Goal: Subscribe to service/newsletter

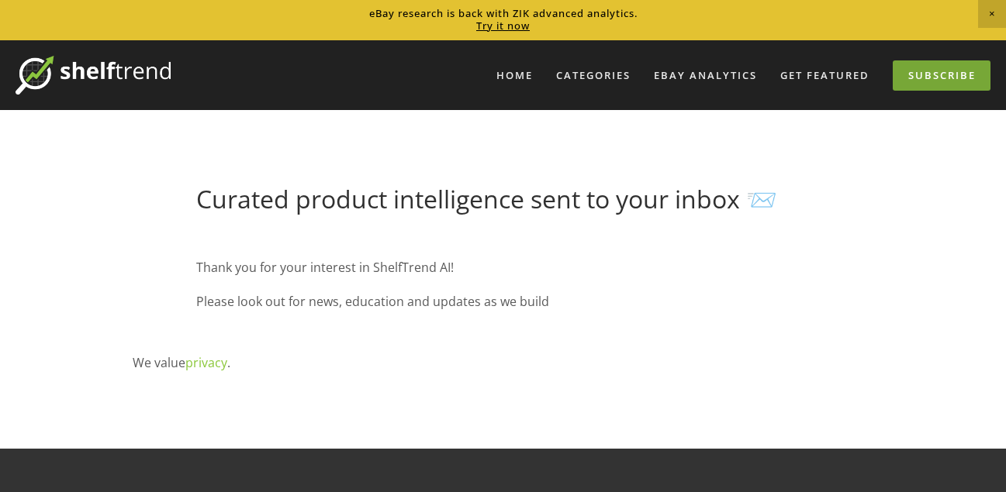
click at [914, 78] on link "Subscribe" at bounding box center [941, 75] width 98 height 30
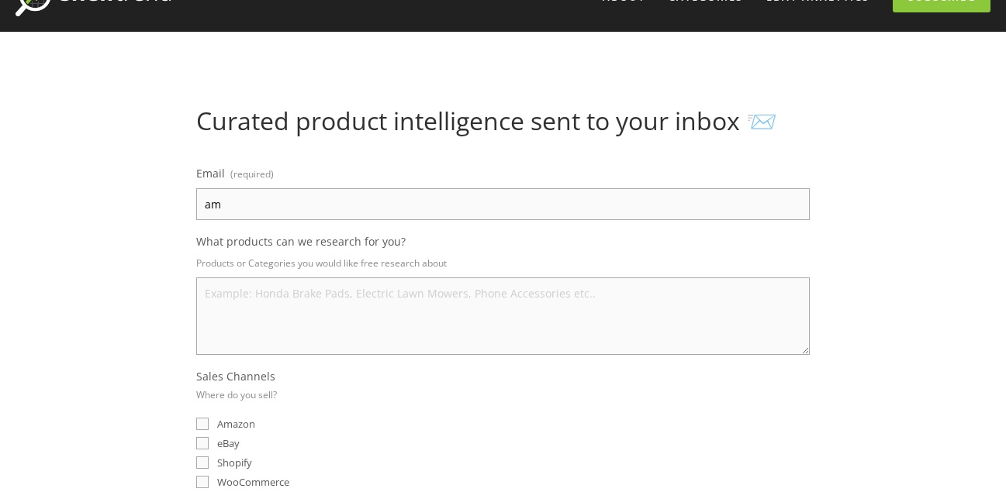
type input "a"
click at [344, 202] on input "Email (required)" at bounding box center [502, 204] width 613 height 32
click at [341, 302] on textarea "What products can we research for you?" at bounding box center [502, 317] width 613 height 78
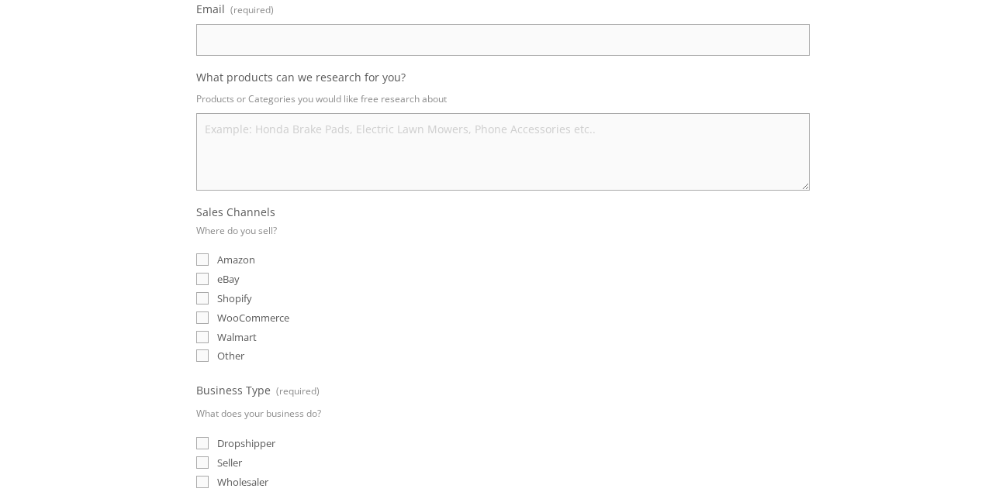
scroll to position [278, 0]
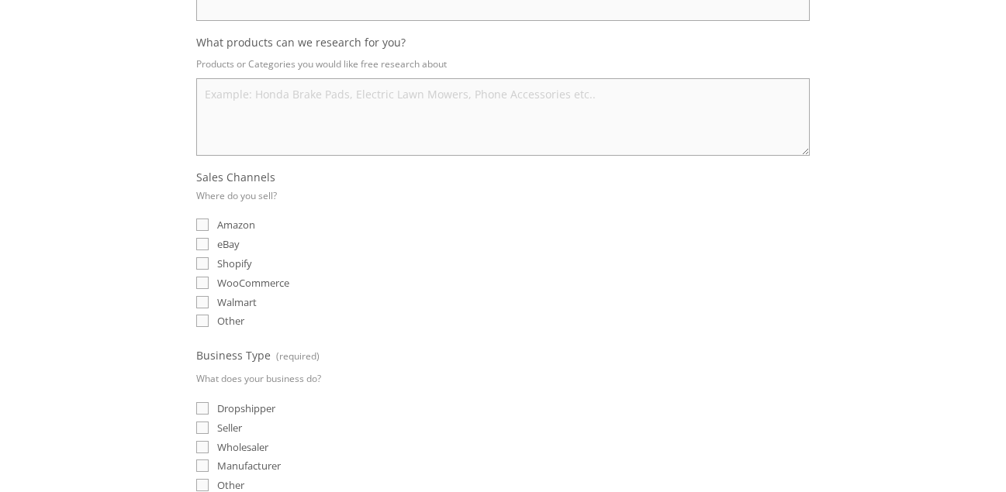
click at [202, 248] on input "eBay" at bounding box center [202, 244] width 12 height 12
checkbox input "true"
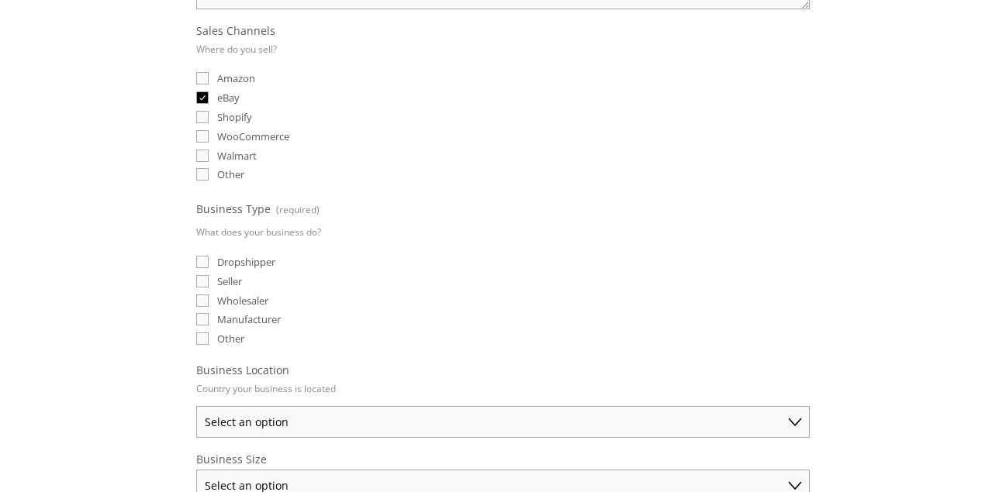
scroll to position [458, 0]
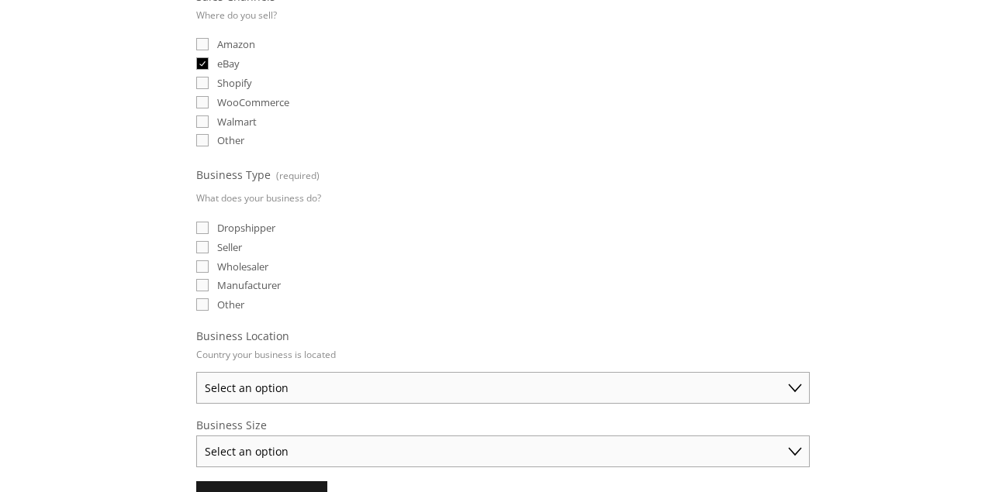
click at [210, 227] on label "Dropshipper" at bounding box center [235, 228] width 79 height 14
click at [209, 227] on input "Dropshipper" at bounding box center [202, 228] width 12 height 12
checkbox input "true"
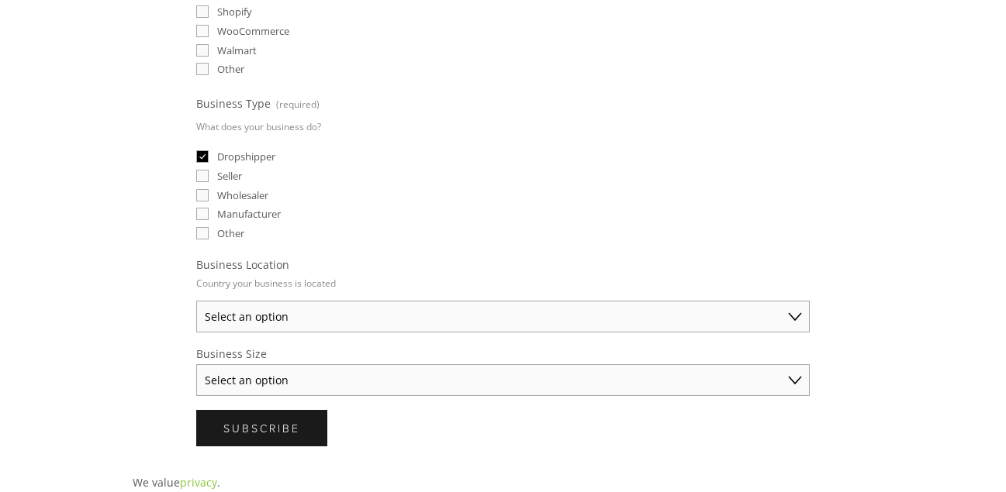
scroll to position [567, 0]
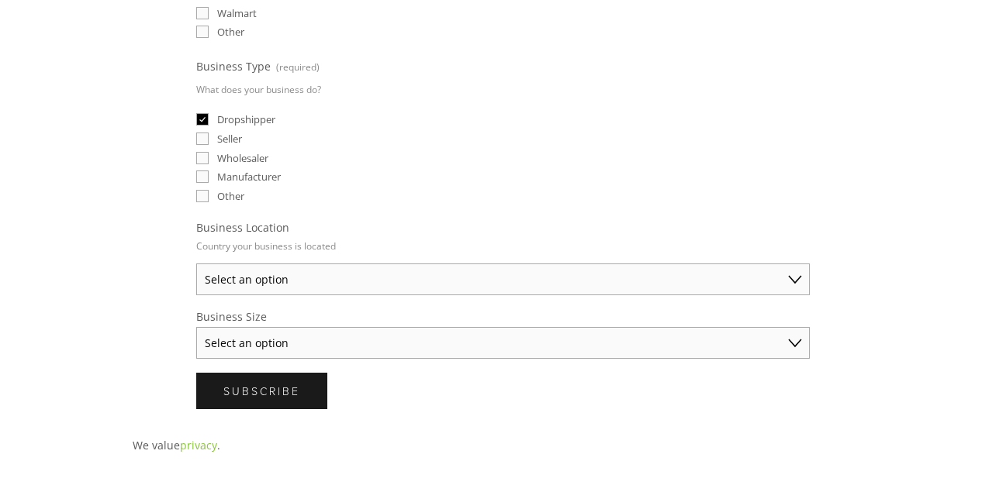
click at [457, 262] on fieldset "Business Location Country your business is located Select an option [GEOGRAPHIC…" at bounding box center [502, 257] width 613 height 75
click at [467, 288] on select "Select an option [GEOGRAPHIC_DATA] [GEOGRAPHIC_DATA] [GEOGRAPHIC_DATA] [GEOGRAP…" at bounding box center [502, 280] width 613 height 32
select select "[GEOGRAPHIC_DATA]"
click at [196, 264] on select "Select an option [GEOGRAPHIC_DATA] [GEOGRAPHIC_DATA] [GEOGRAPHIC_DATA] [GEOGRAP…" at bounding box center [502, 280] width 613 height 32
click at [406, 343] on select "Select an option Solo Merchant (under $50K annual sales) Small Business ($50K -…" at bounding box center [502, 343] width 613 height 32
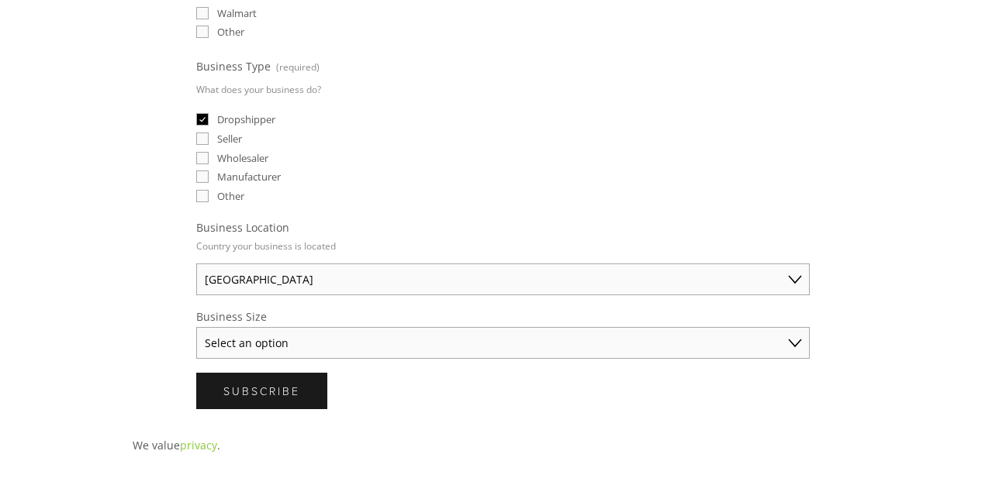
select select "Solo Merchant (under $50K annual sales)"
click at [196, 327] on select "Select an option Solo Merchant (under $50K annual sales) Small Business ($50K -…" at bounding box center [502, 343] width 613 height 32
click at [468, 343] on select "Solo Merchant (under $50K annual sales) Small Business ($50K - $250K annual sal…" at bounding box center [502, 343] width 613 height 32
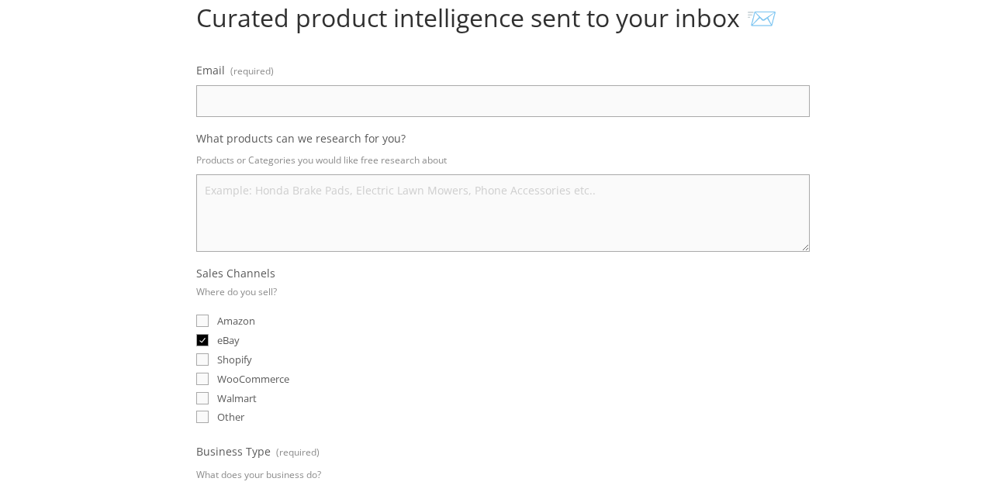
scroll to position [181, 0]
click at [366, 103] on input "Email (required)" at bounding box center [502, 102] width 613 height 32
click at [235, 105] on input "mish [EMAIL_ADDRESS][DOMAIN_NAME]" at bounding box center [502, 102] width 613 height 32
type input "[EMAIL_ADDRESS][DOMAIN_NAME]"
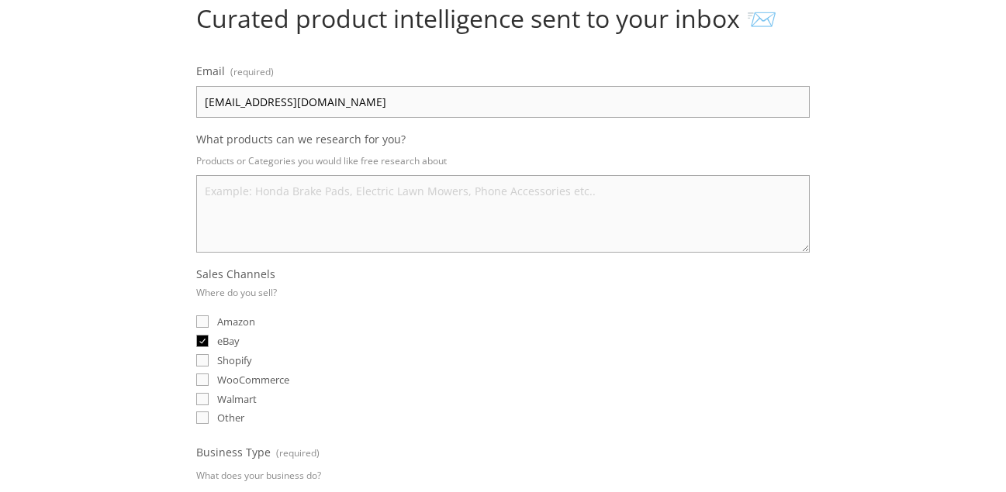
click at [306, 192] on textarea "What products can we research for you?" at bounding box center [502, 214] width 613 height 78
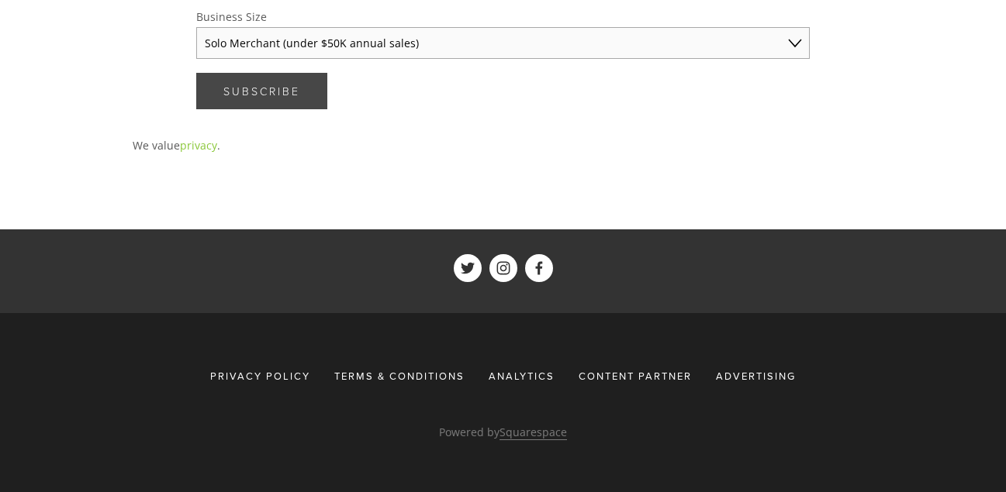
type textarea "i need most demanding products on ebay"
click at [251, 93] on span "Subscribe" at bounding box center [261, 91] width 77 height 15
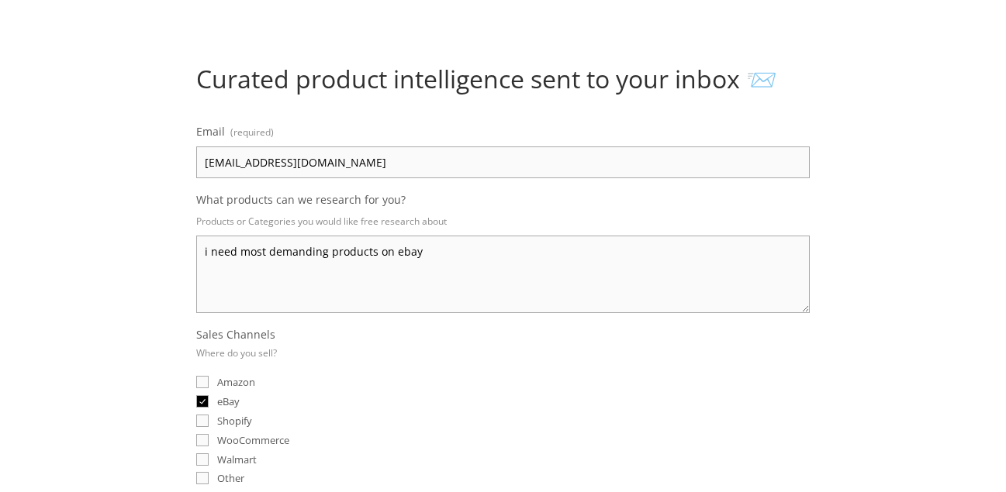
scroll to position [119, 0]
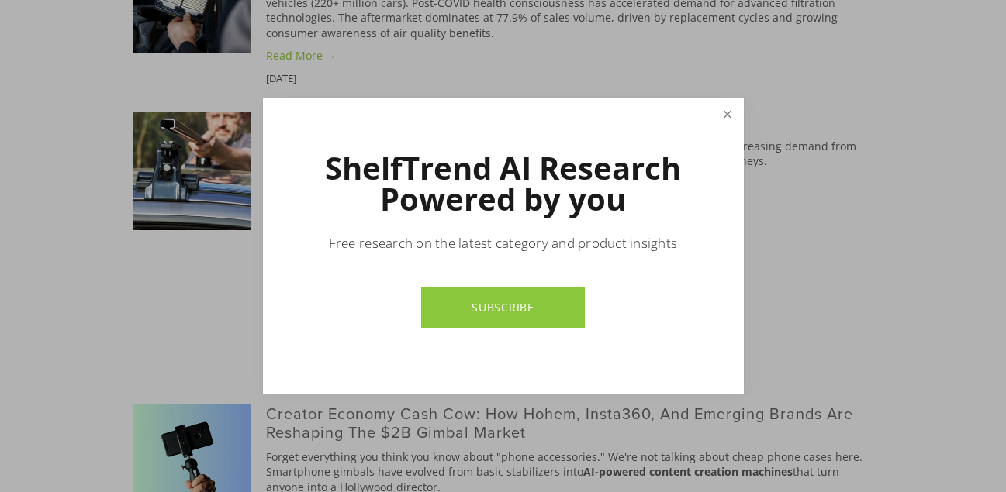
scroll to position [1116, 0]
click at [728, 110] on link "Close" at bounding box center [726, 114] width 27 height 27
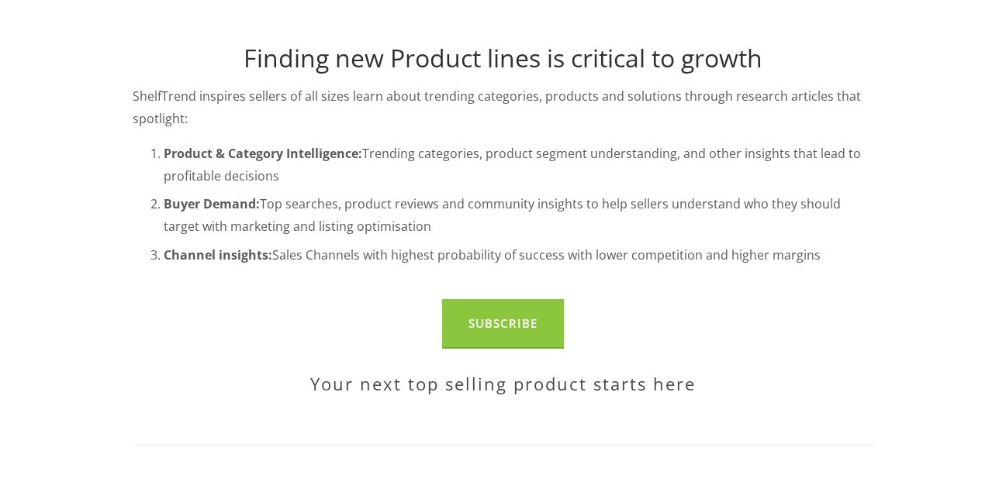
scroll to position [356, 0]
